Goal: Task Accomplishment & Management: Use online tool/utility

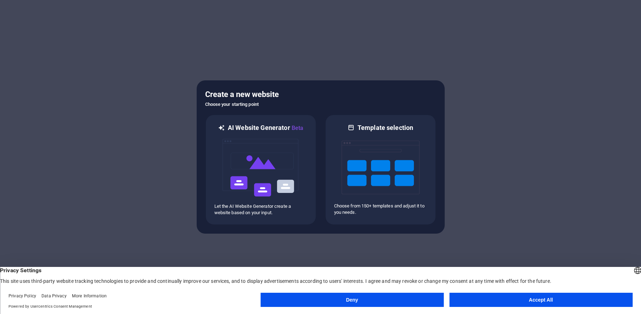
click at [529, 299] on button "Accept All" at bounding box center [540, 300] width 183 height 14
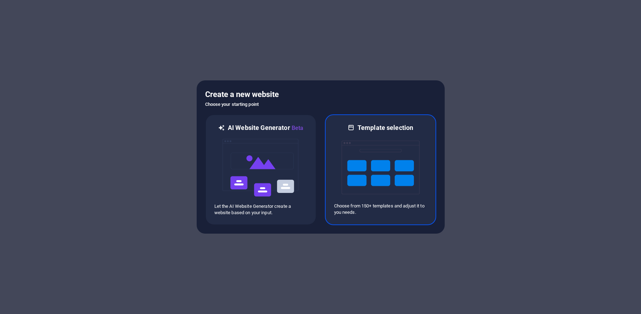
click at [365, 165] on img at bounding box center [380, 167] width 78 height 71
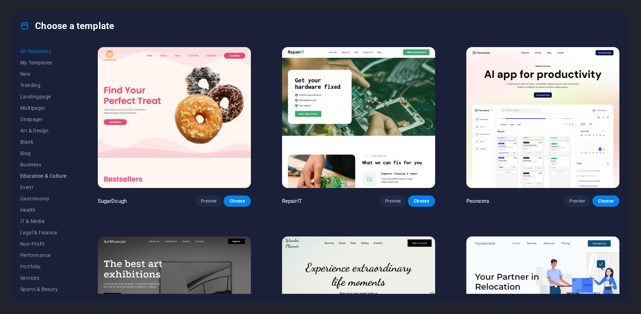
click at [54, 174] on span "Education & Culture" at bounding box center [43, 176] width 46 height 6
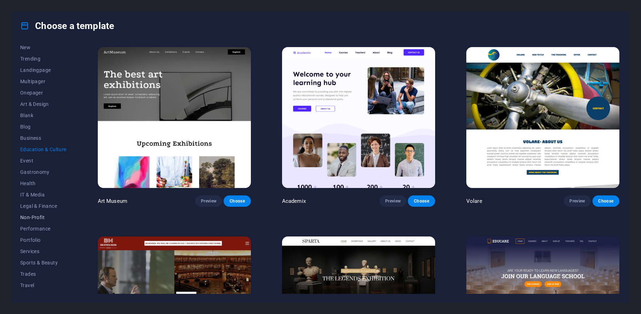
scroll to position [35, 0]
click at [38, 244] on span "Services" at bounding box center [43, 243] width 46 height 6
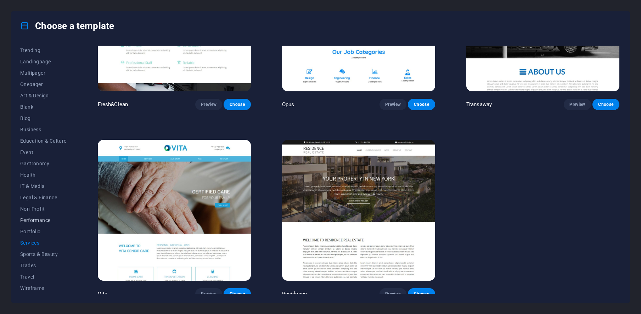
scroll to position [0, 0]
click at [36, 62] on span "My Templates" at bounding box center [43, 63] width 46 height 6
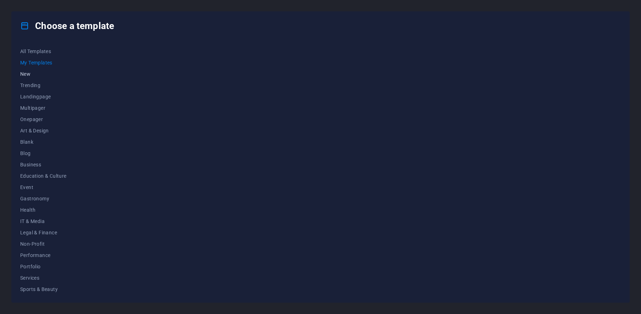
click at [26, 75] on span "New" at bounding box center [43, 74] width 46 height 6
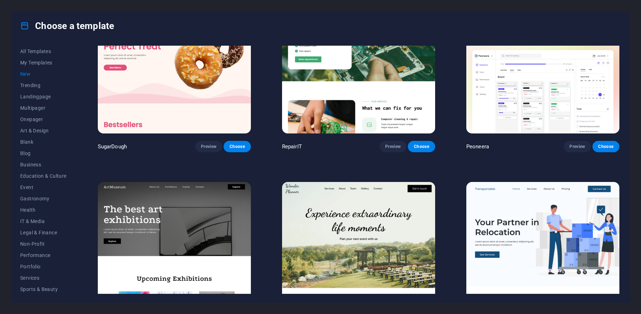
scroll to position [76, 0]
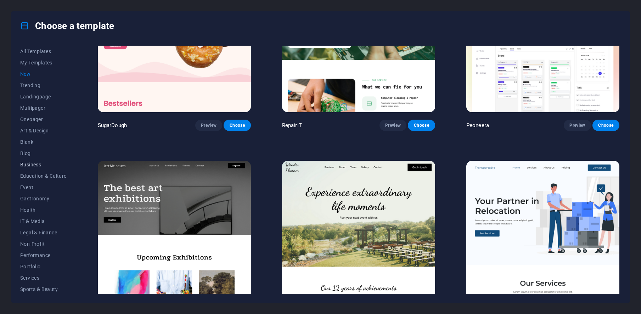
click at [35, 168] on button "Business" at bounding box center [43, 164] width 46 height 11
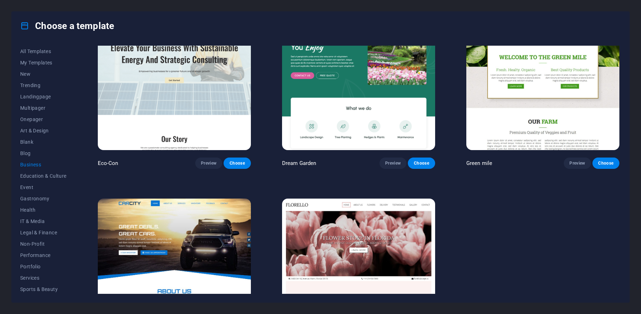
scroll to position [40, 0]
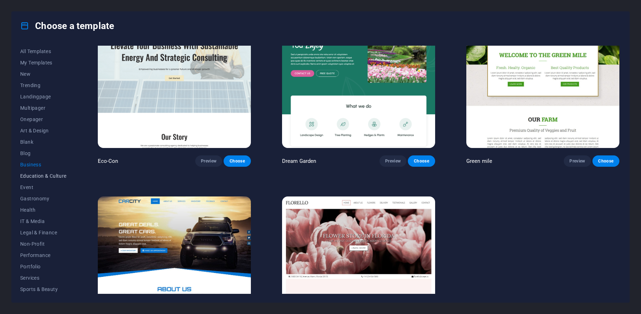
click at [47, 177] on span "Education & Culture" at bounding box center [43, 176] width 46 height 6
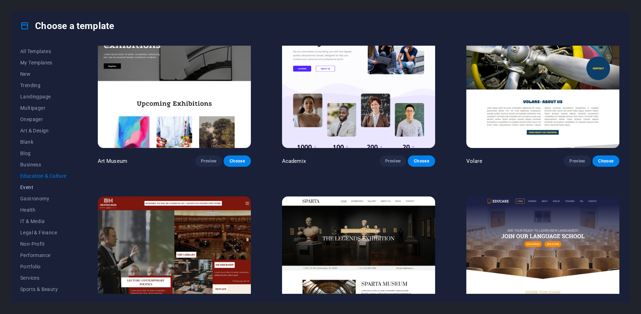
click at [28, 190] on span "Event" at bounding box center [43, 188] width 46 height 6
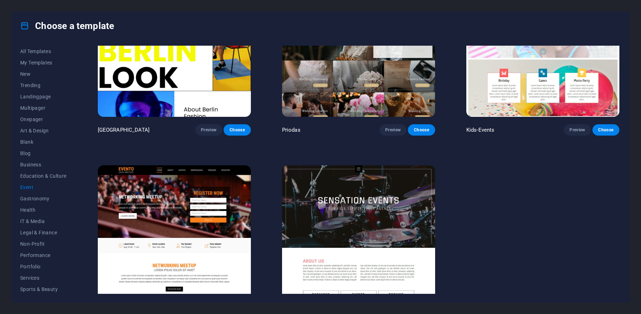
scroll to position [262, 0]
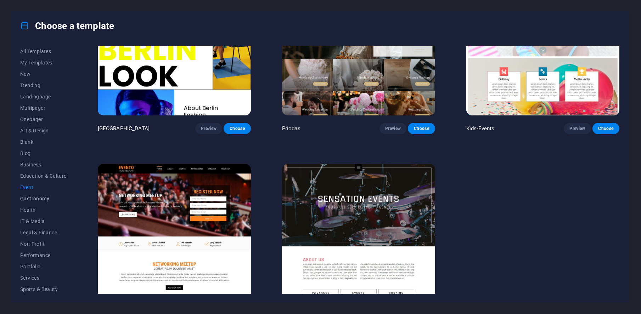
click at [38, 200] on span "Gastronomy" at bounding box center [43, 199] width 46 height 6
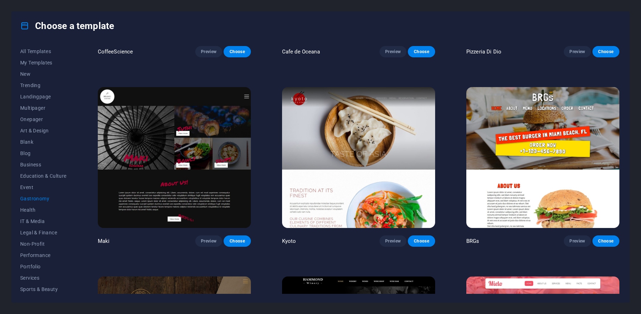
scroll to position [368, 0]
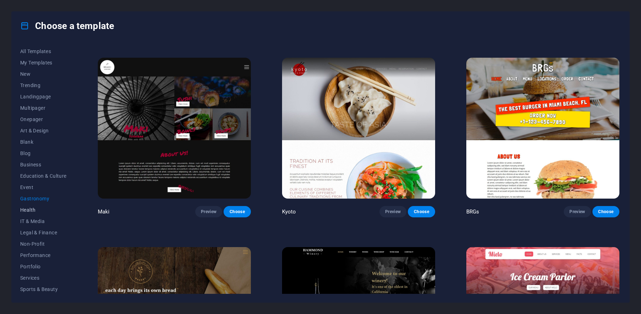
click at [32, 211] on span "Health" at bounding box center [43, 210] width 46 height 6
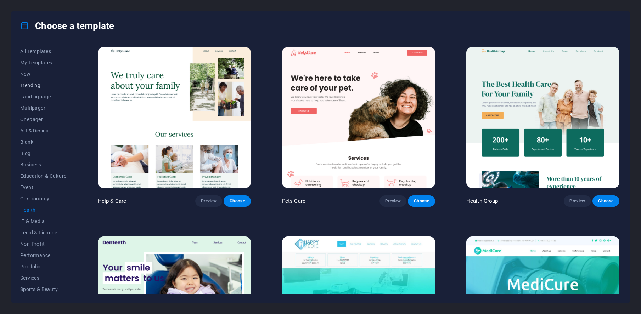
click at [34, 87] on span "Trending" at bounding box center [43, 86] width 46 height 6
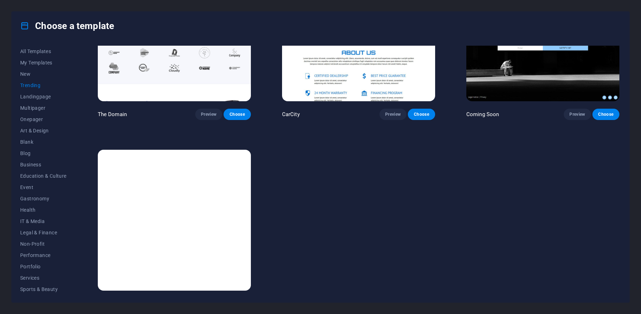
scroll to position [856, 0]
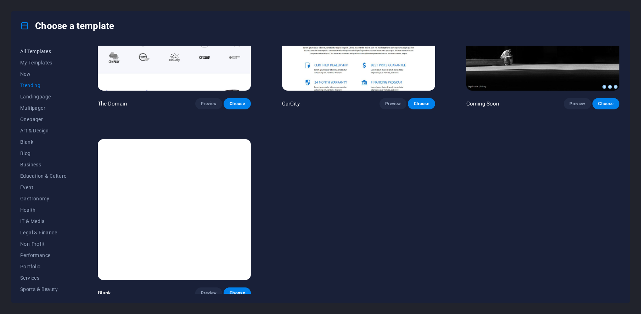
click at [31, 50] on span "All Templates" at bounding box center [43, 52] width 46 height 6
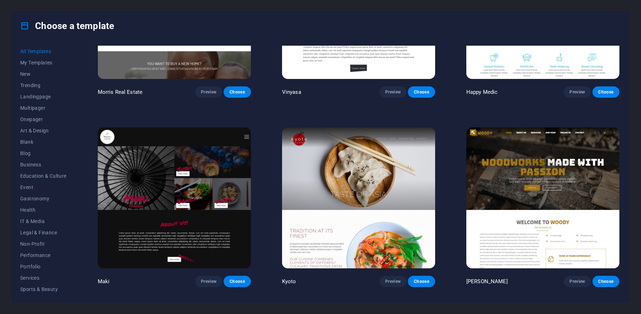
scroll to position [4631, 0]
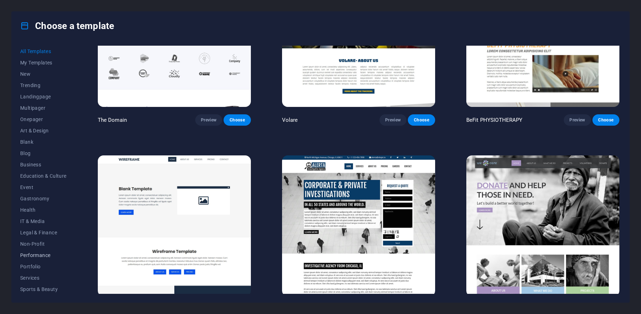
click at [44, 256] on span "Performance" at bounding box center [43, 256] width 46 height 6
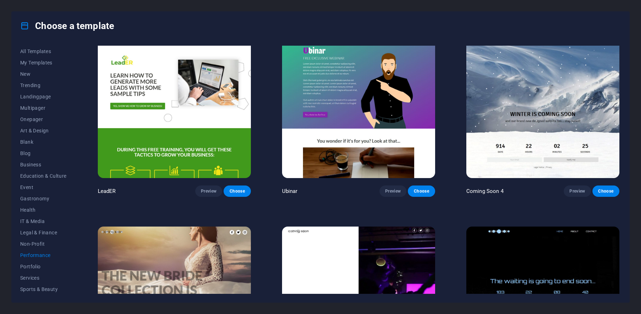
scroll to position [856, 0]
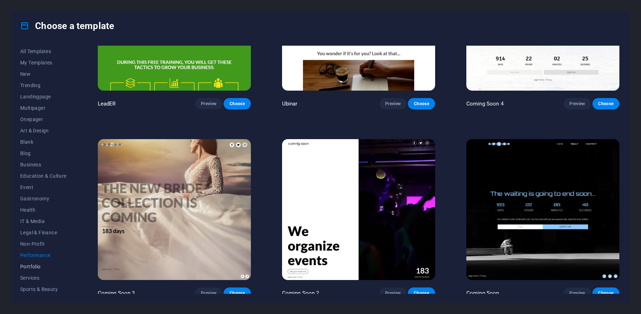
click at [39, 267] on span "Portfolio" at bounding box center [43, 267] width 46 height 6
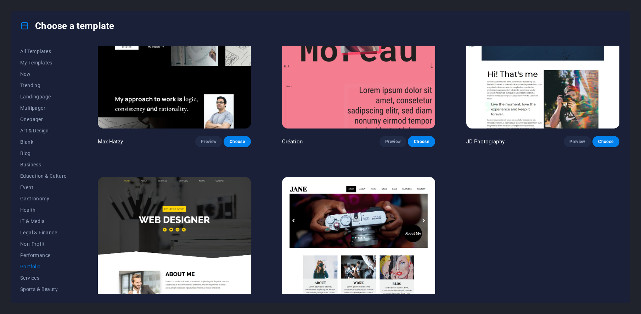
scroll to position [290, 0]
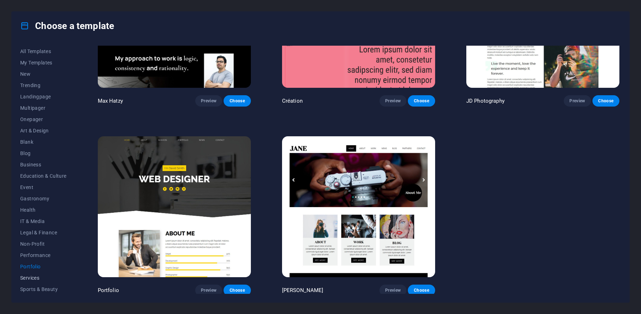
click at [35, 277] on span "Services" at bounding box center [43, 278] width 46 height 6
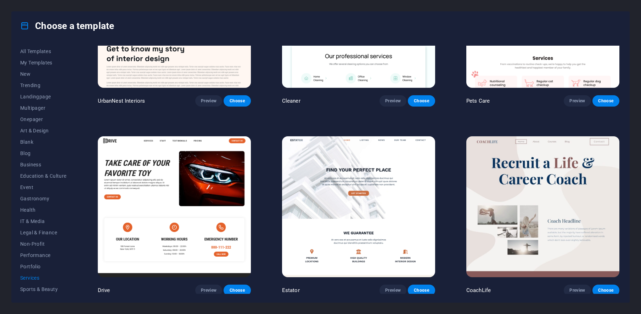
scroll to position [326, 0]
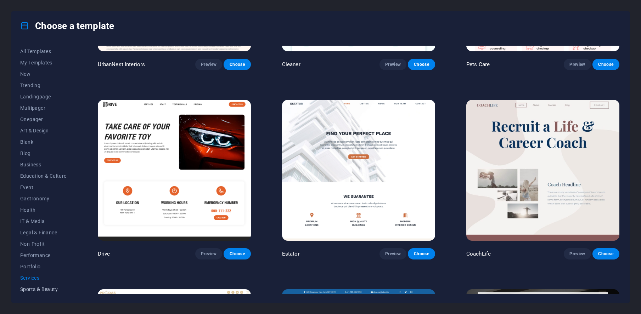
click at [50, 288] on span "Sports & Beauty" at bounding box center [43, 290] width 46 height 6
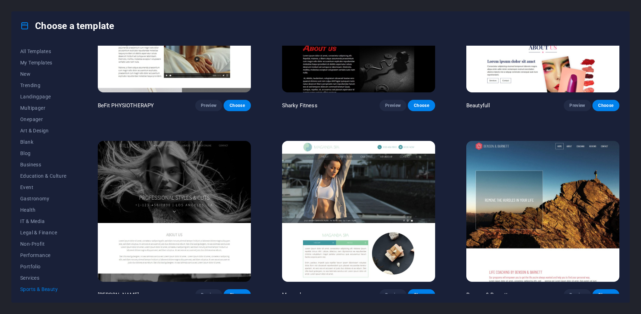
scroll to position [667, 0]
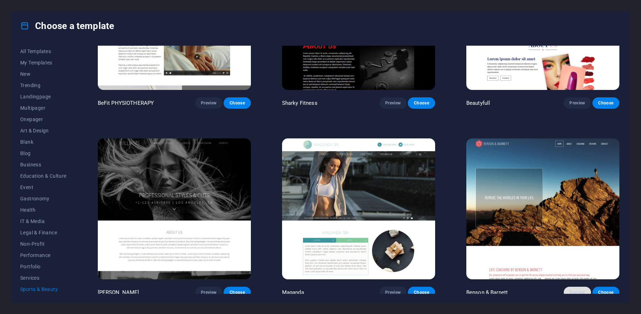
click at [578, 290] on span "Preview" at bounding box center [577, 293] width 16 height 6
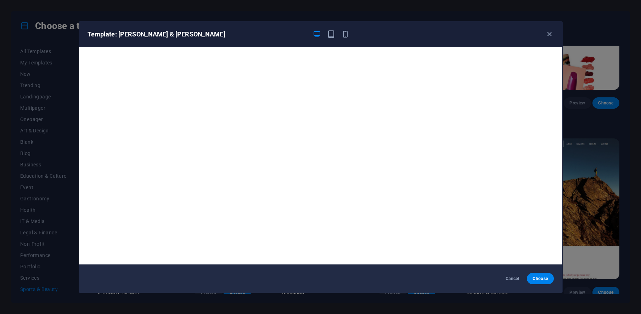
scroll to position [2, 0]
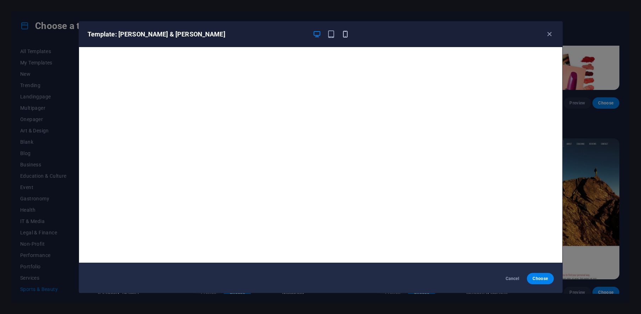
click at [344, 34] on icon "button" at bounding box center [345, 34] width 8 height 8
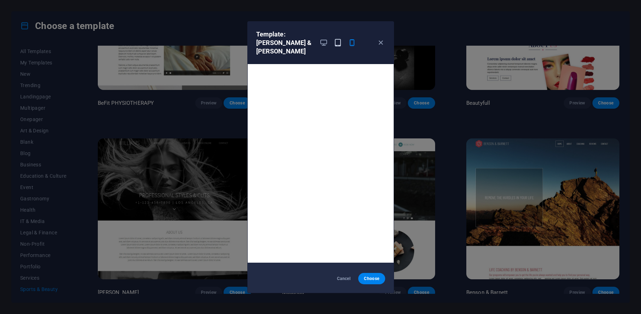
click at [338, 41] on icon "button" at bounding box center [338, 43] width 8 height 8
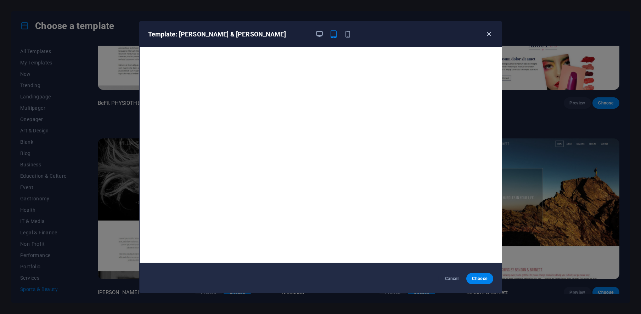
click at [488, 36] on icon "button" at bounding box center [489, 34] width 8 height 8
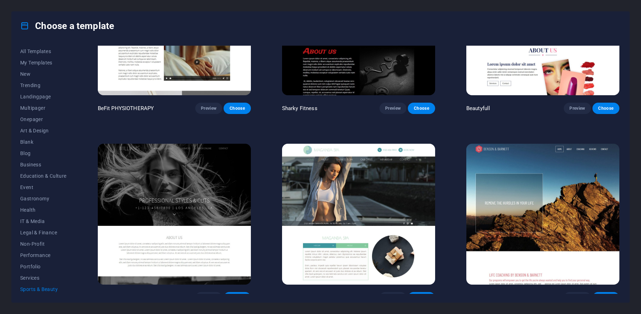
scroll to position [667, 0]
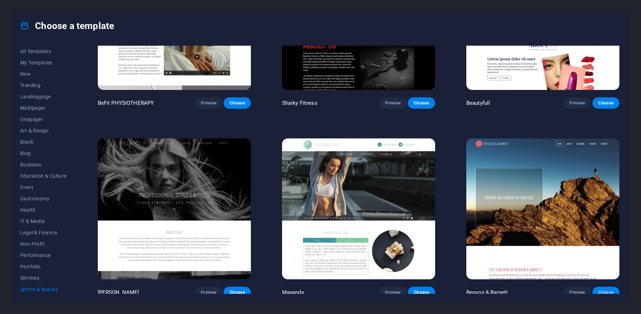
click at [605, 290] on span "Choose" at bounding box center [606, 293] width 16 height 6
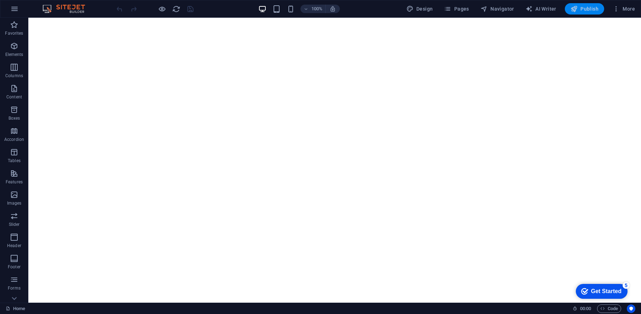
click at [577, 13] on button "Publish" at bounding box center [584, 8] width 39 height 11
